Goal: Information Seeking & Learning: Learn about a topic

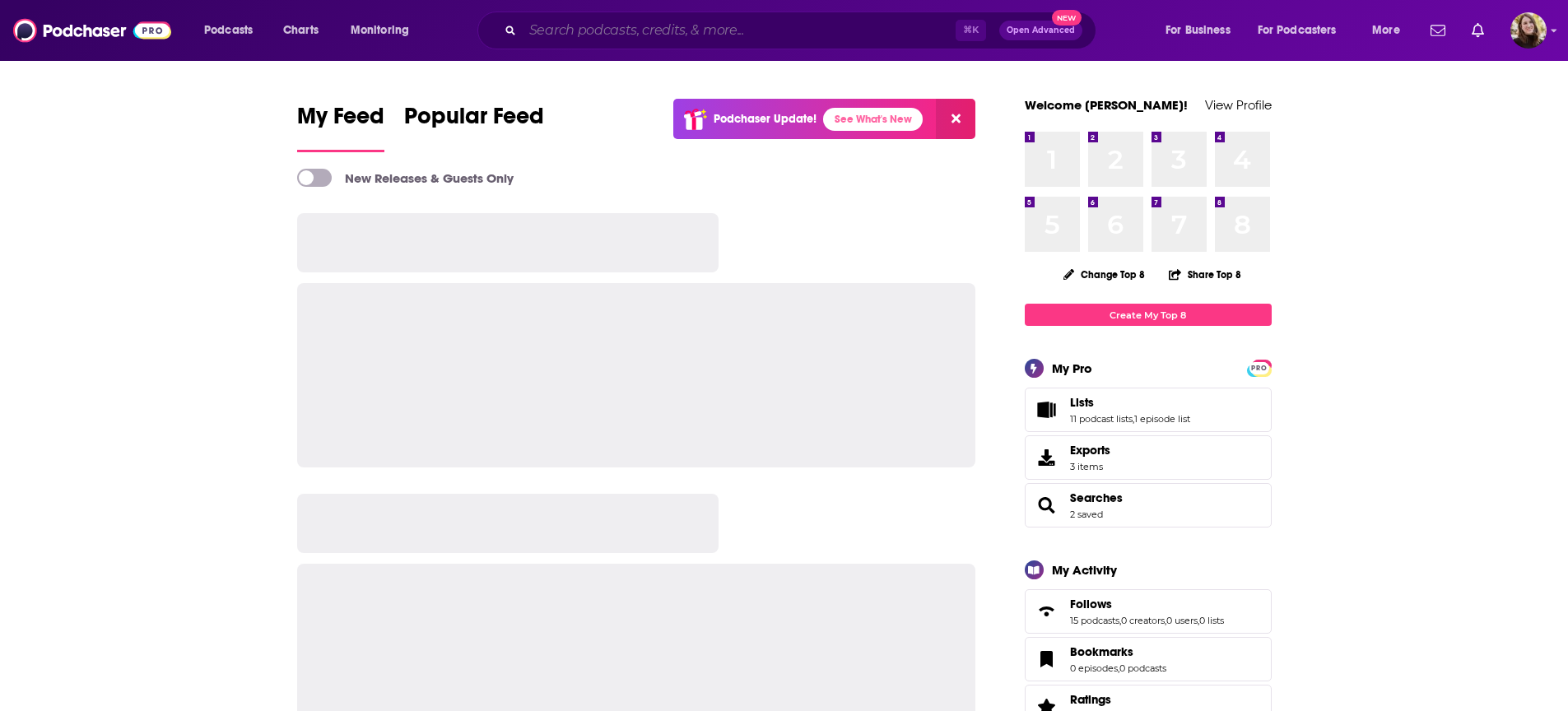
click at [565, 37] on input "Search podcasts, credits, & more..." at bounding box center [739, 30] width 433 height 26
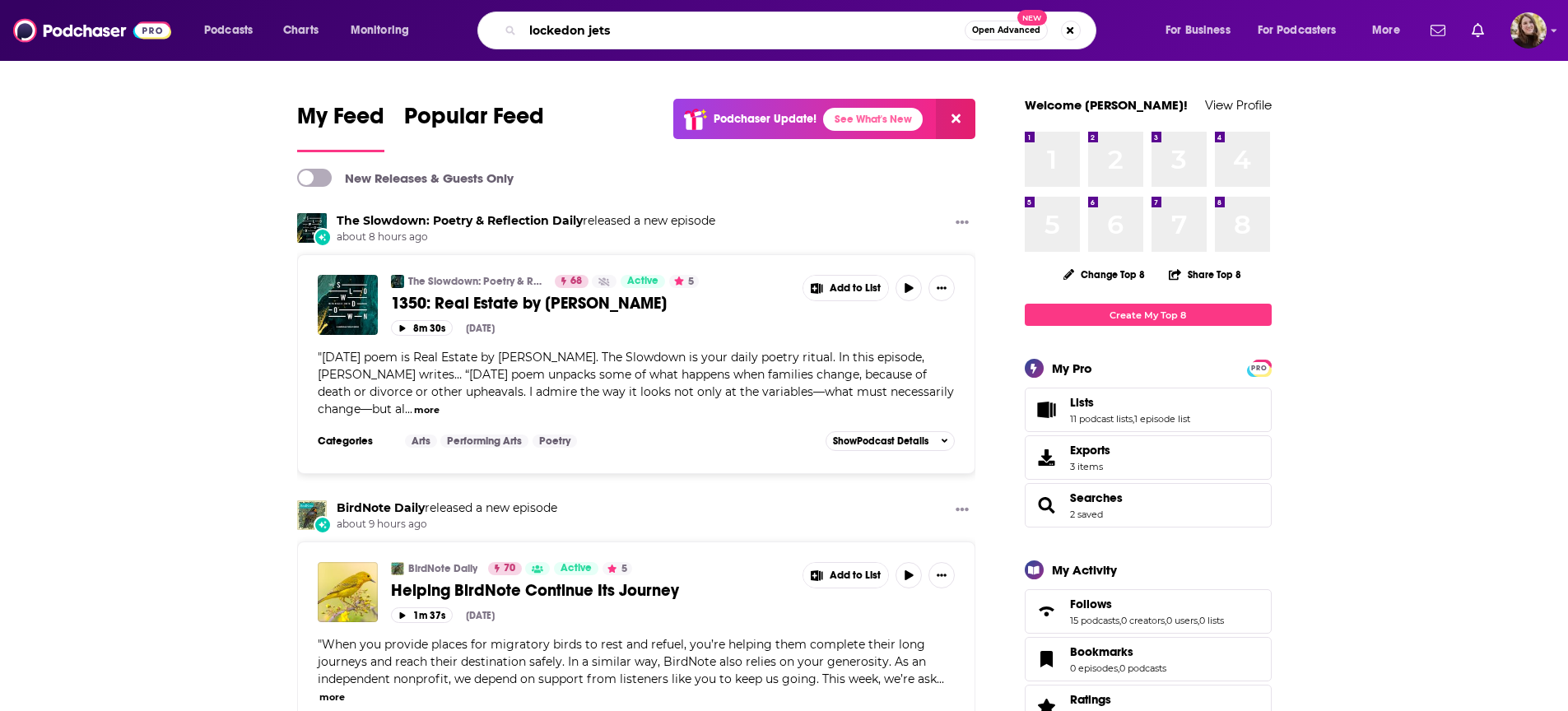
type input "lockedon jets"
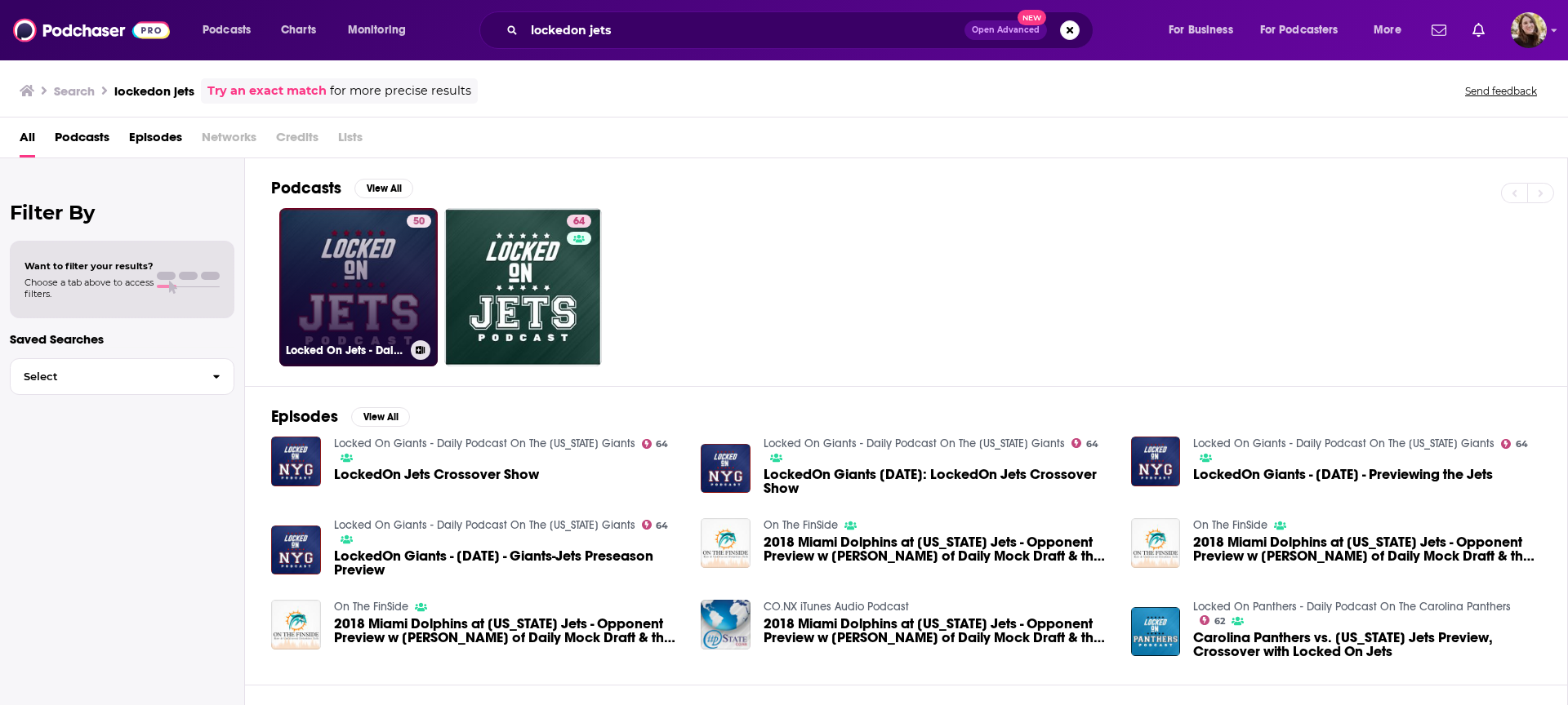
click at [346, 270] on link "50 Locked On Jets - Daily Podcast On The Winnipeg Jets" at bounding box center [358, 287] width 159 height 159
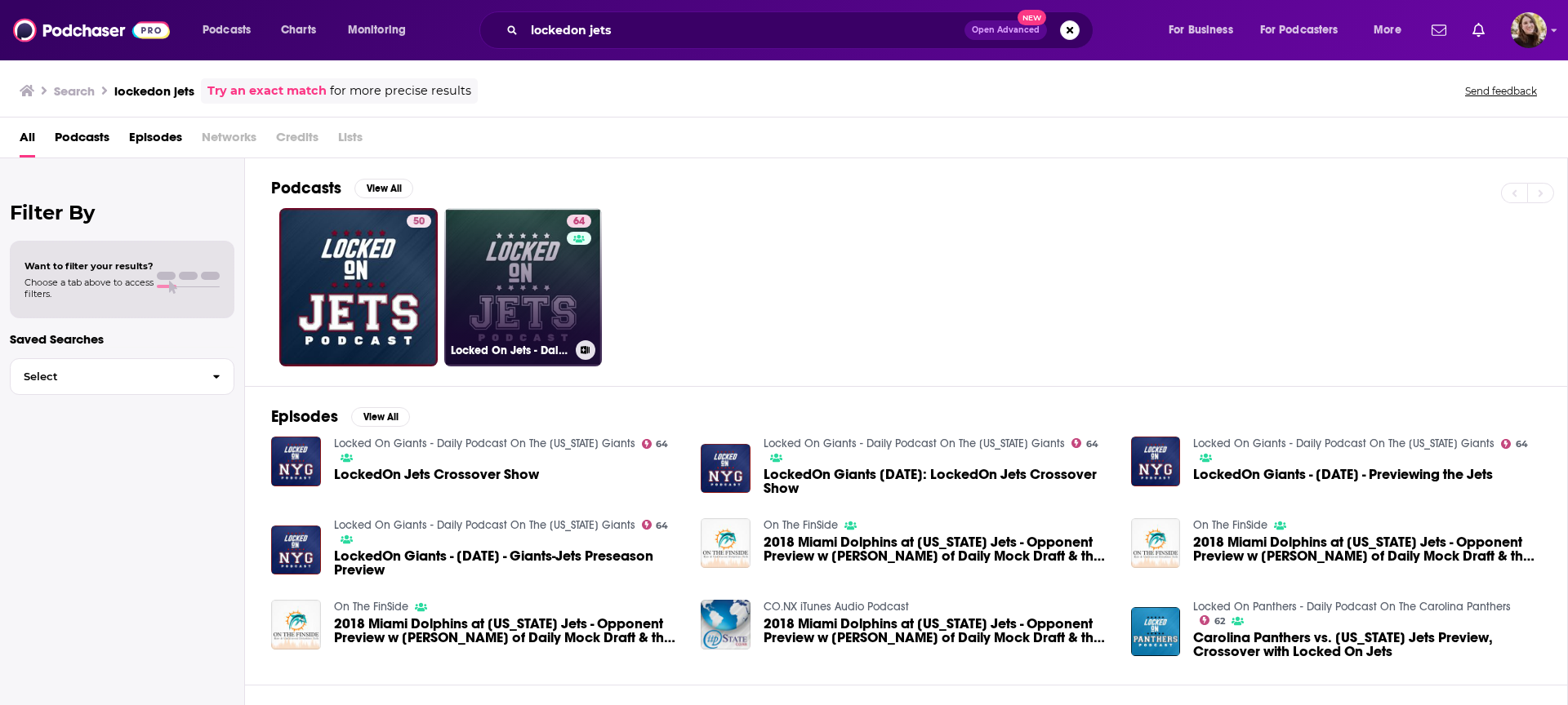
click at [529, 297] on link "64 Locked On Jets - Daily Podcast On The [US_STATE] Jets" at bounding box center [523, 287] width 159 height 159
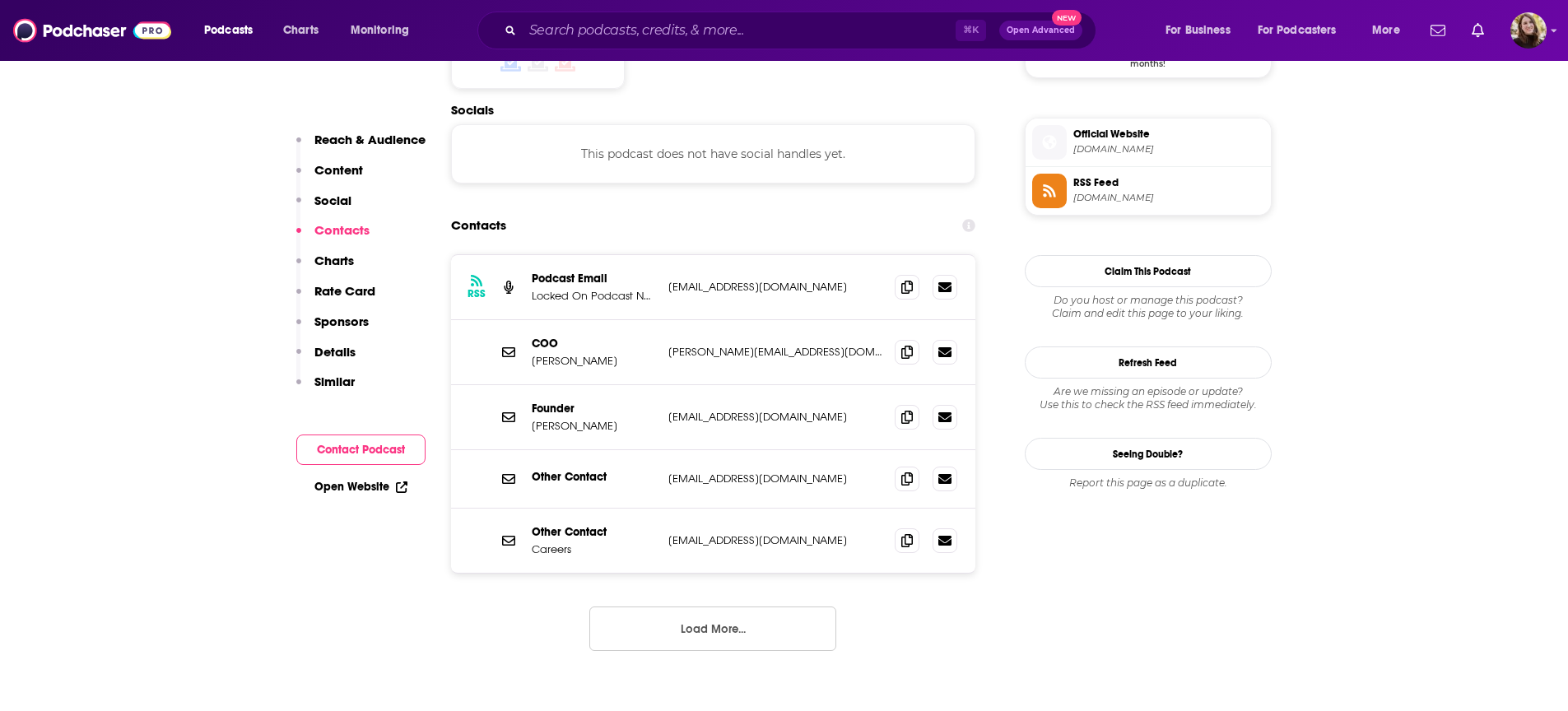
scroll to position [1454, 0]
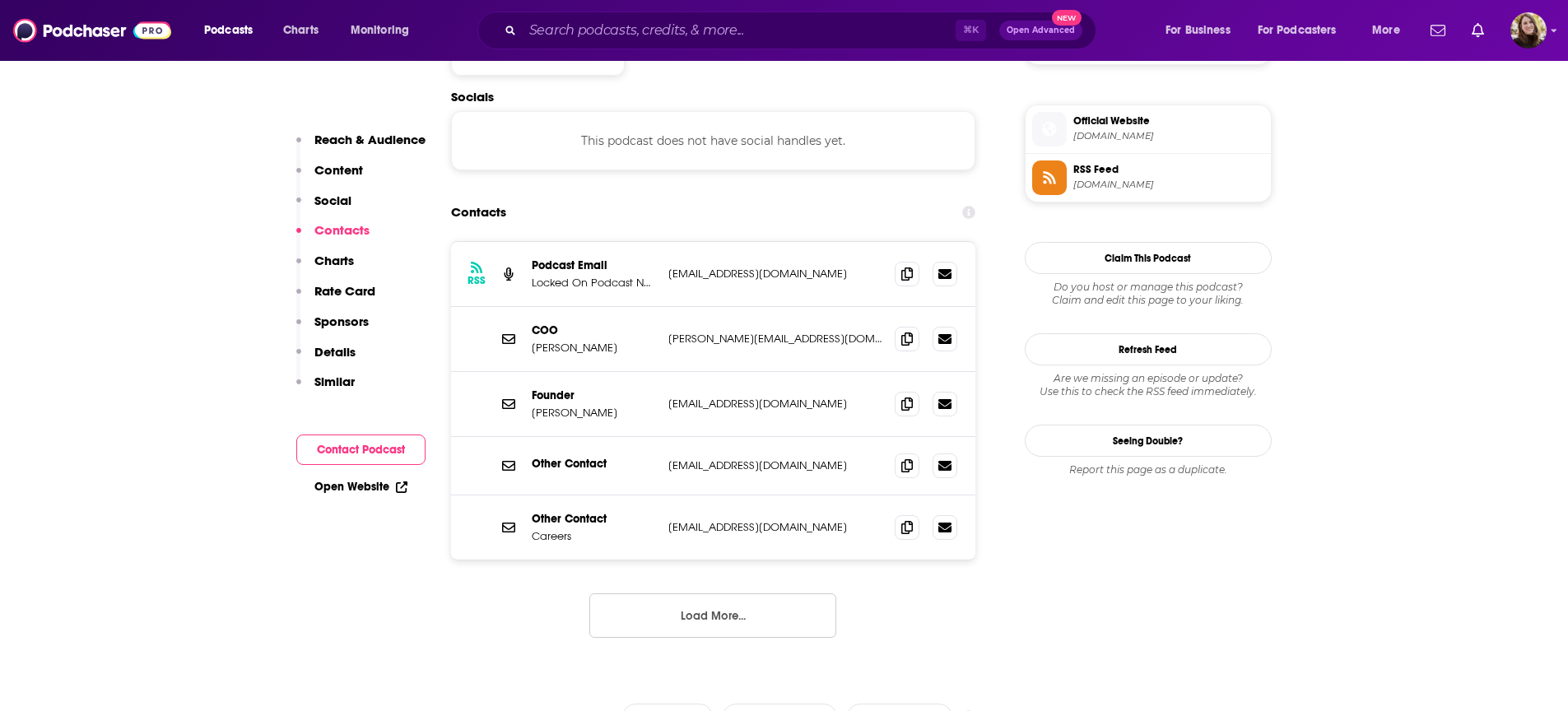
click at [714, 593] on button "Load More..." at bounding box center [713, 615] width 247 height 44
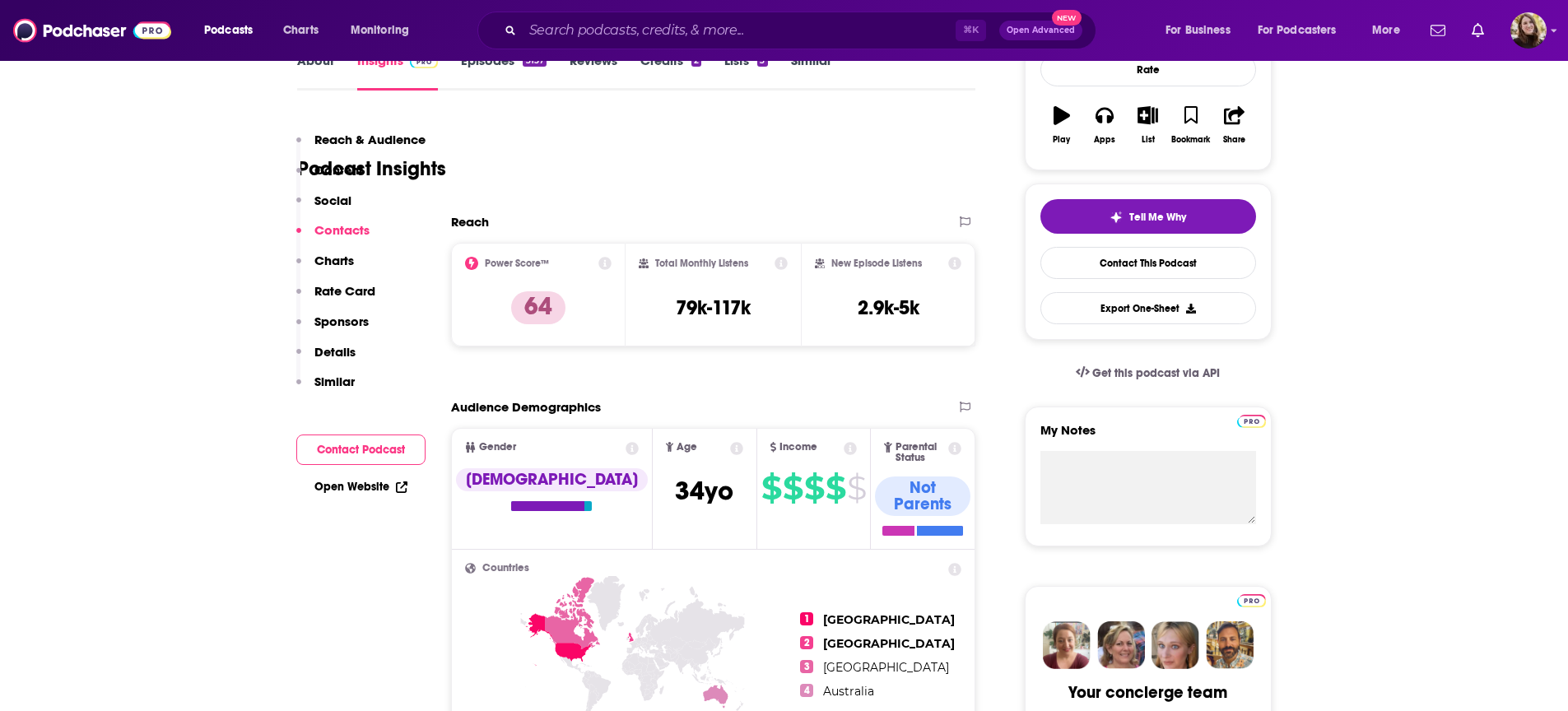
scroll to position [0, 0]
